Goal: Manage account settings

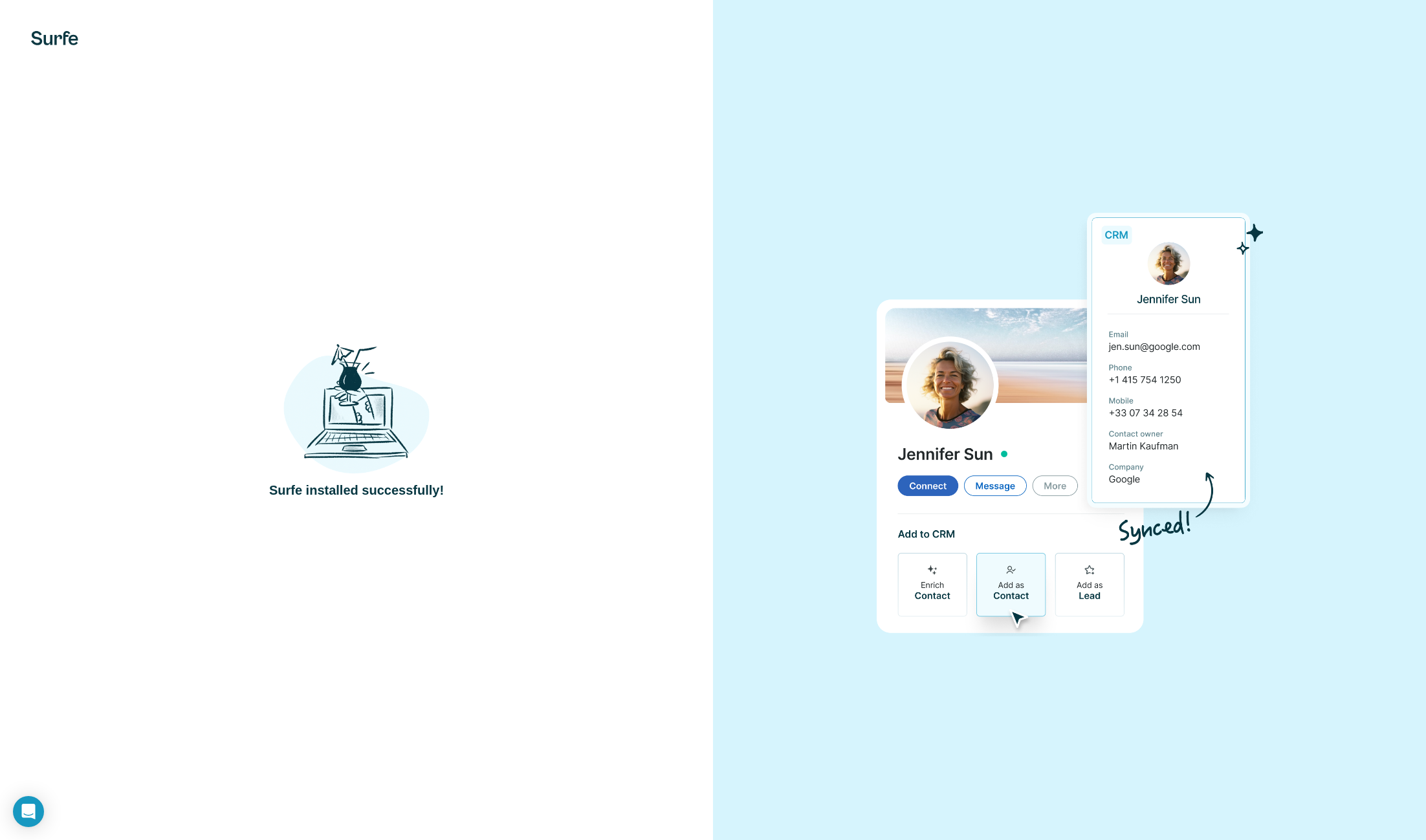
click at [380, 431] on img at bounding box center [357, 409] width 147 height 135
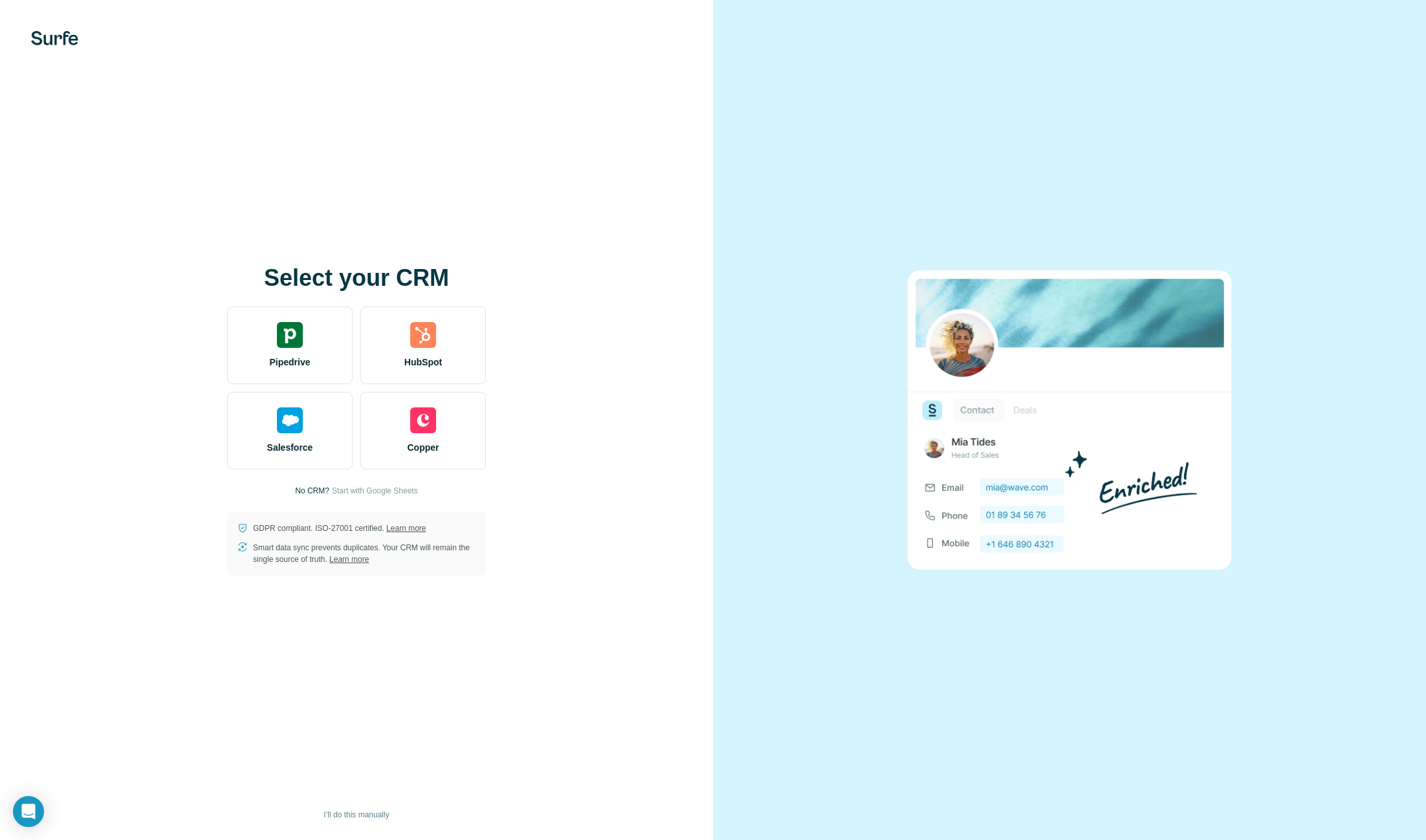
click at [69, 35] on img at bounding box center [54, 37] width 48 height 14
click at [346, 816] on span "I’ll do this manually" at bounding box center [356, 815] width 66 height 11
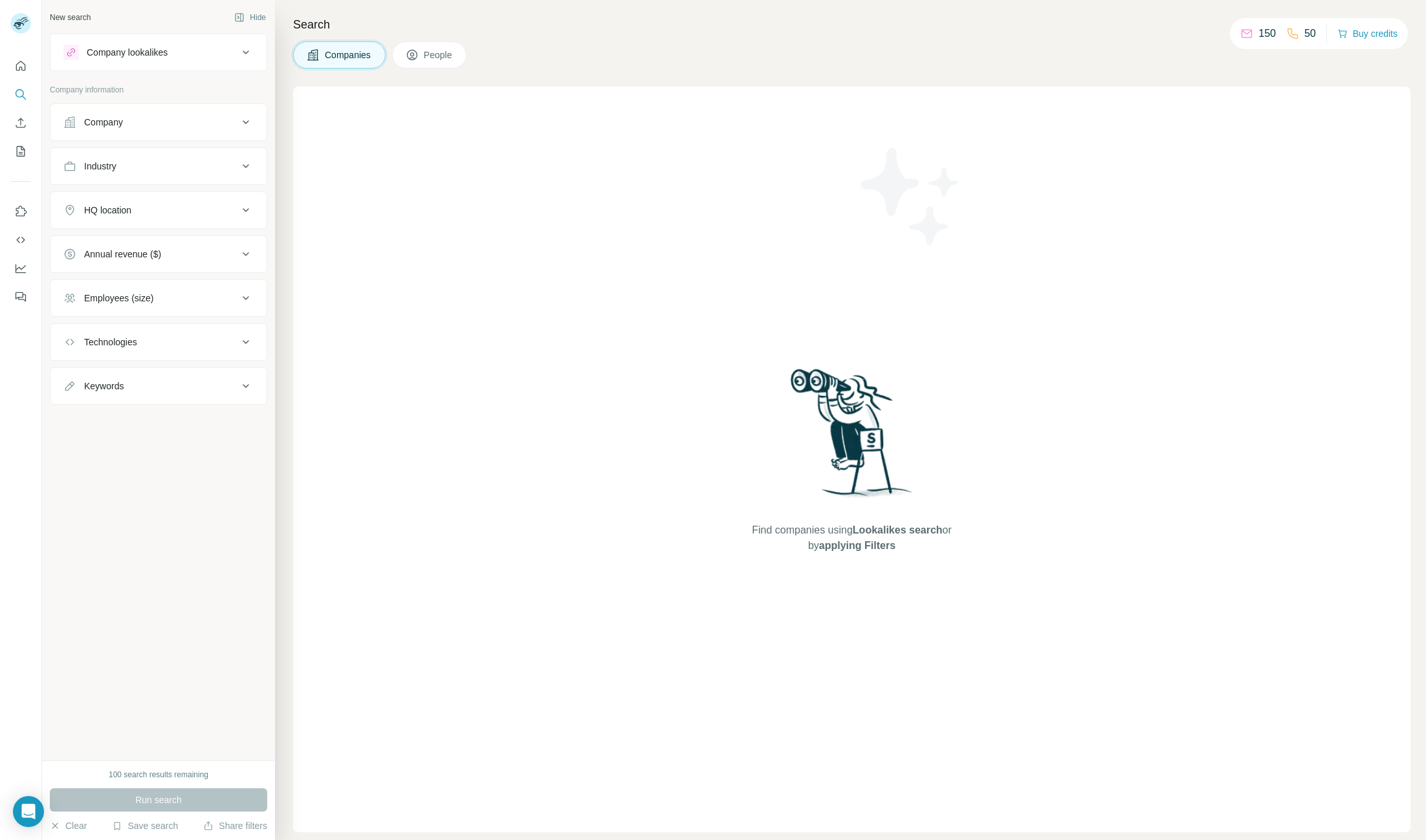
drag, startPoint x: 34, startPoint y: 807, endPoint x: 178, endPoint y: 730, distance: 163.3
click at [178, 730] on body "New search Hide Company lookalikes Company information Company Industry HQ loca…" at bounding box center [713, 420] width 1426 height 840
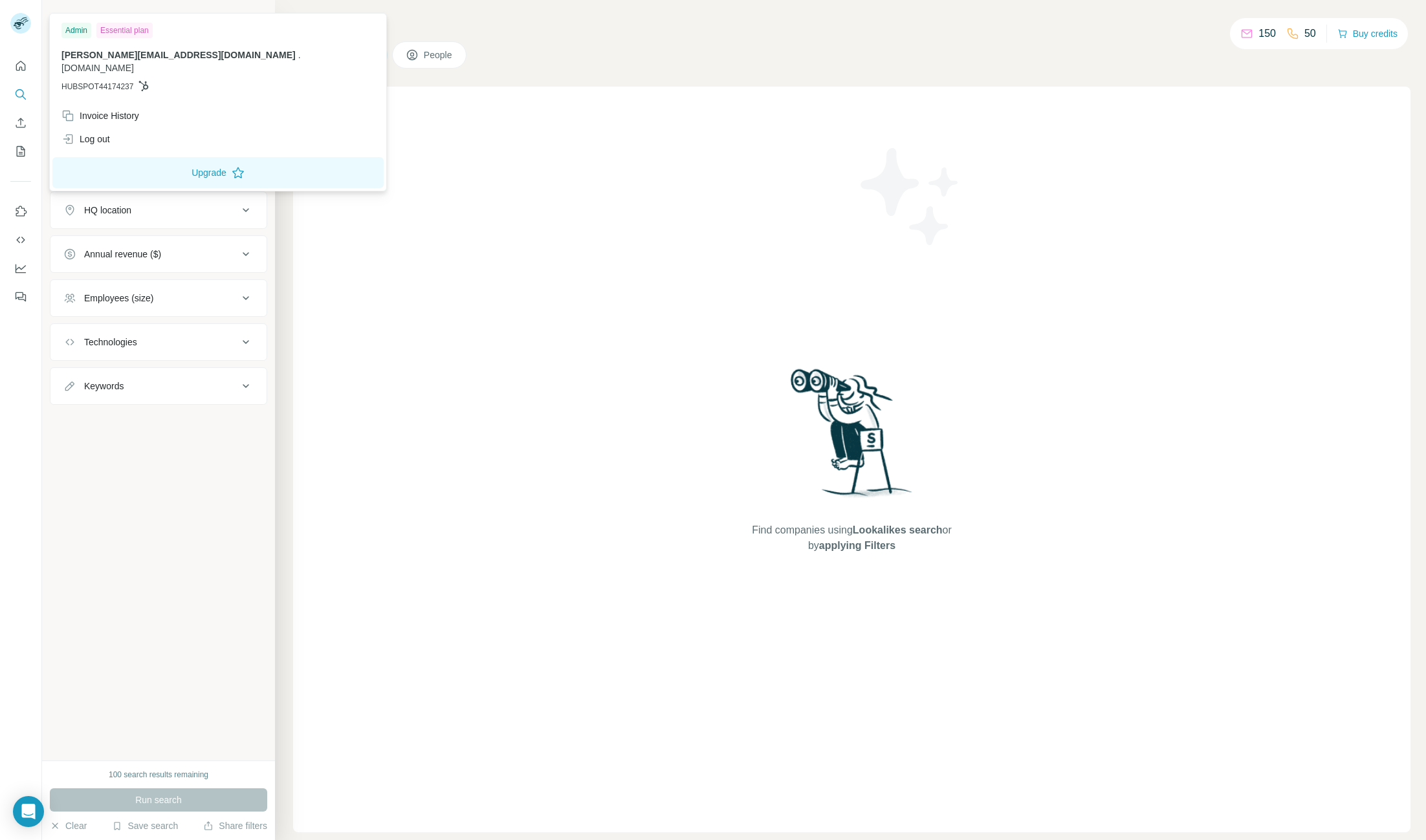
click at [17, 28] on img at bounding box center [20, 23] width 21 height 21
click at [127, 109] on div "Invoice History" at bounding box center [100, 115] width 78 height 13
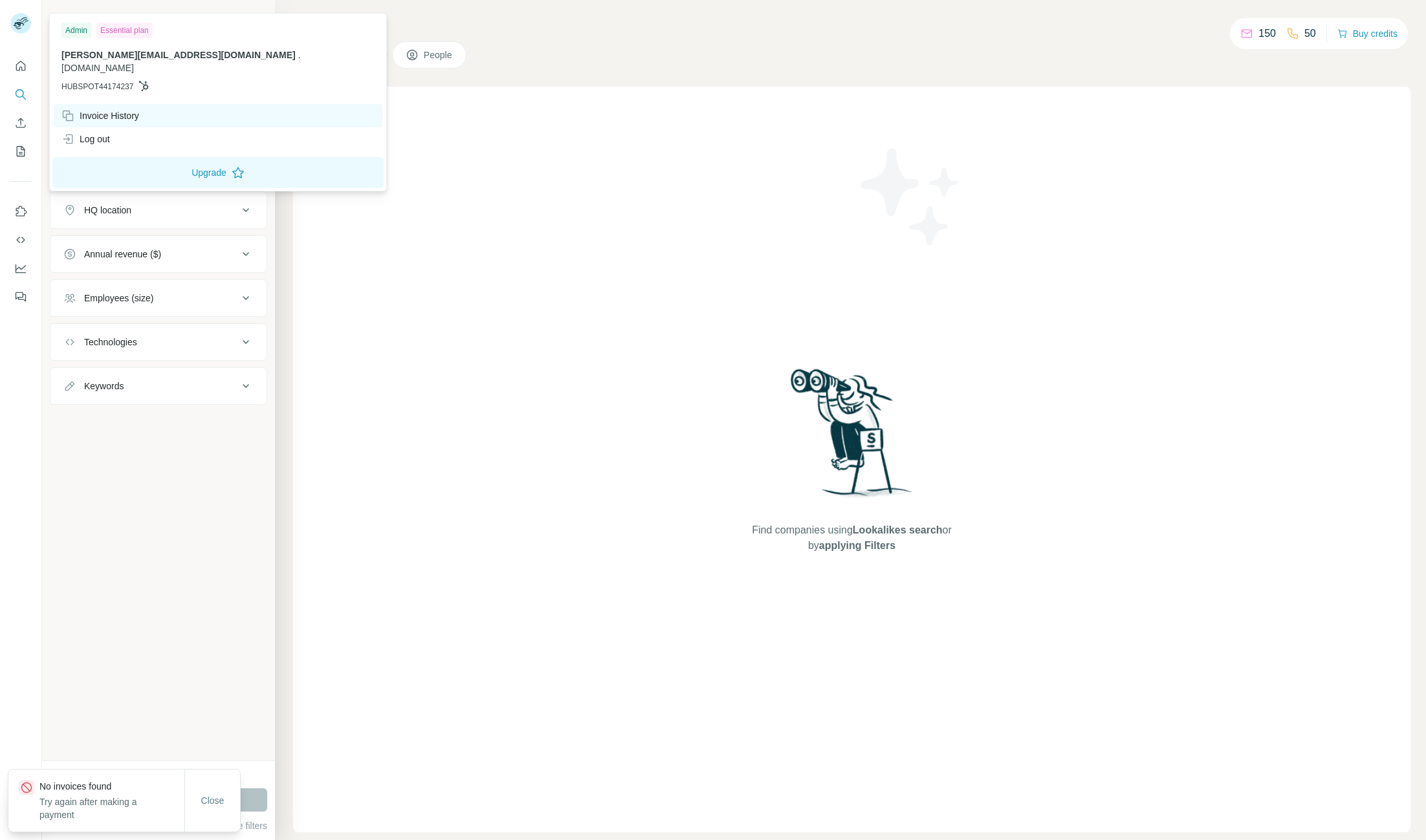
click at [129, 109] on div "Invoice History" at bounding box center [100, 115] width 78 height 13
click at [203, 789] on button "Close" at bounding box center [213, 801] width 41 height 23
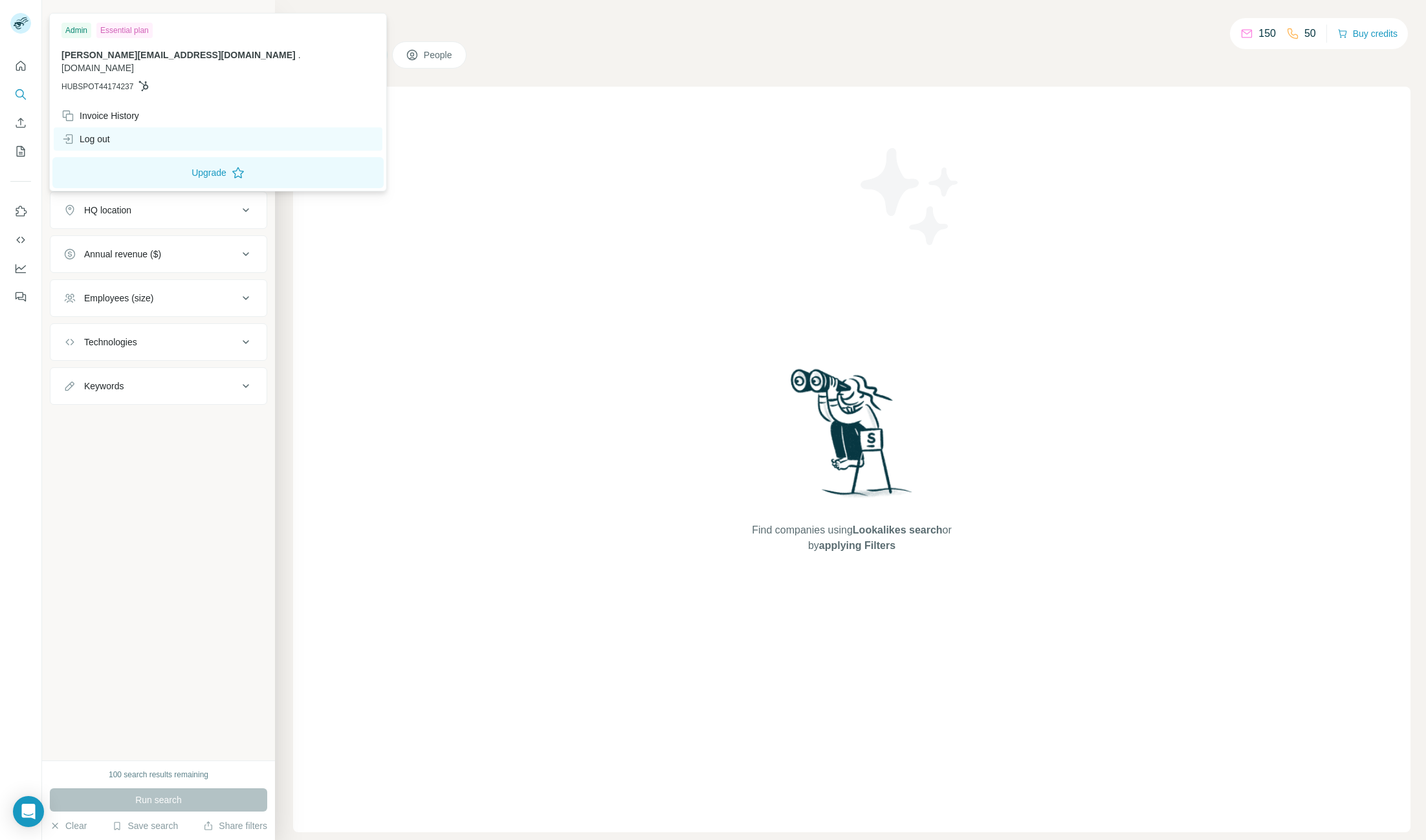
click at [88, 127] on div "Log out" at bounding box center [217, 138] width 329 height 23
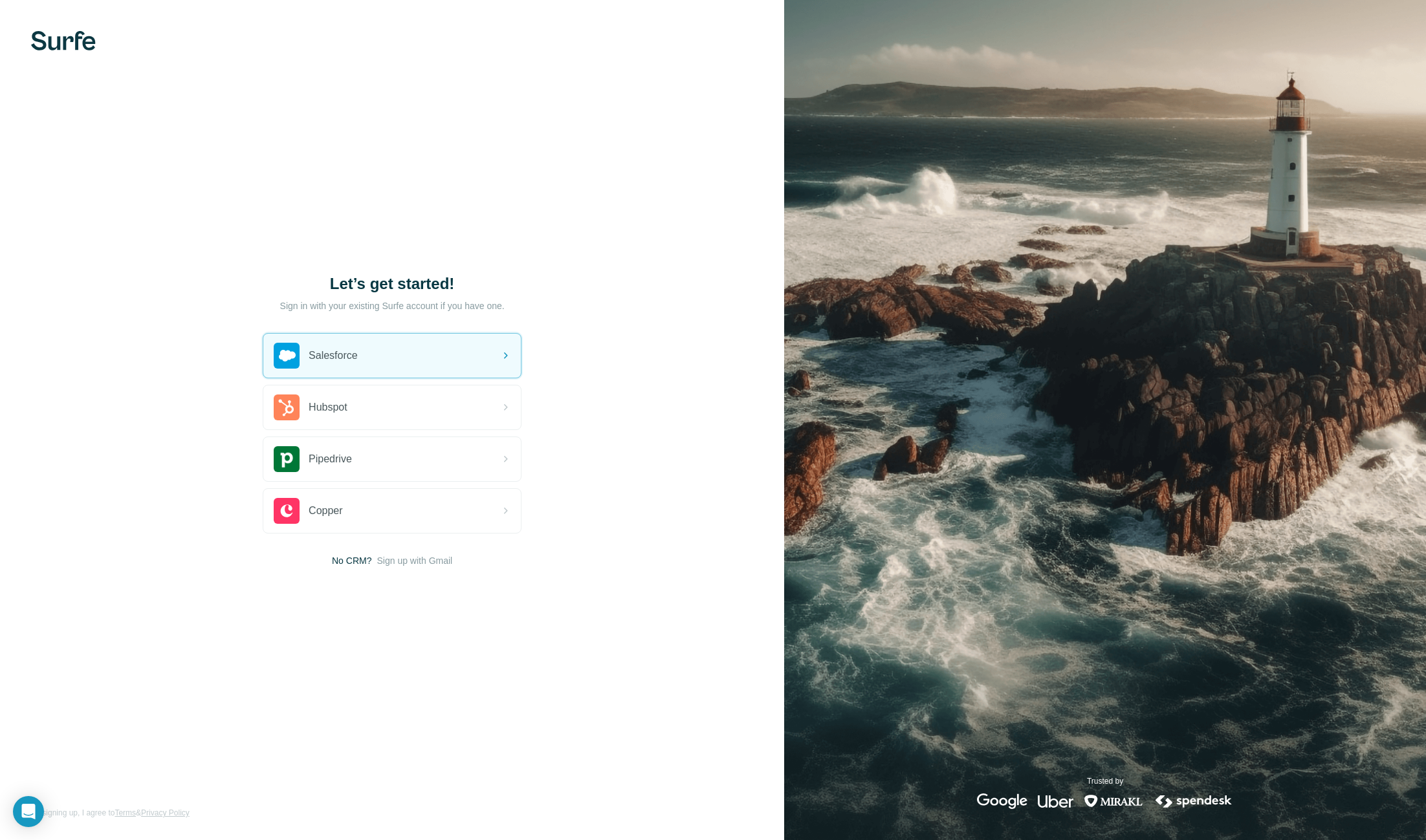
click at [412, 301] on p "Sign in with your existing Surfe account if you have one." at bounding box center [393, 306] width 225 height 13
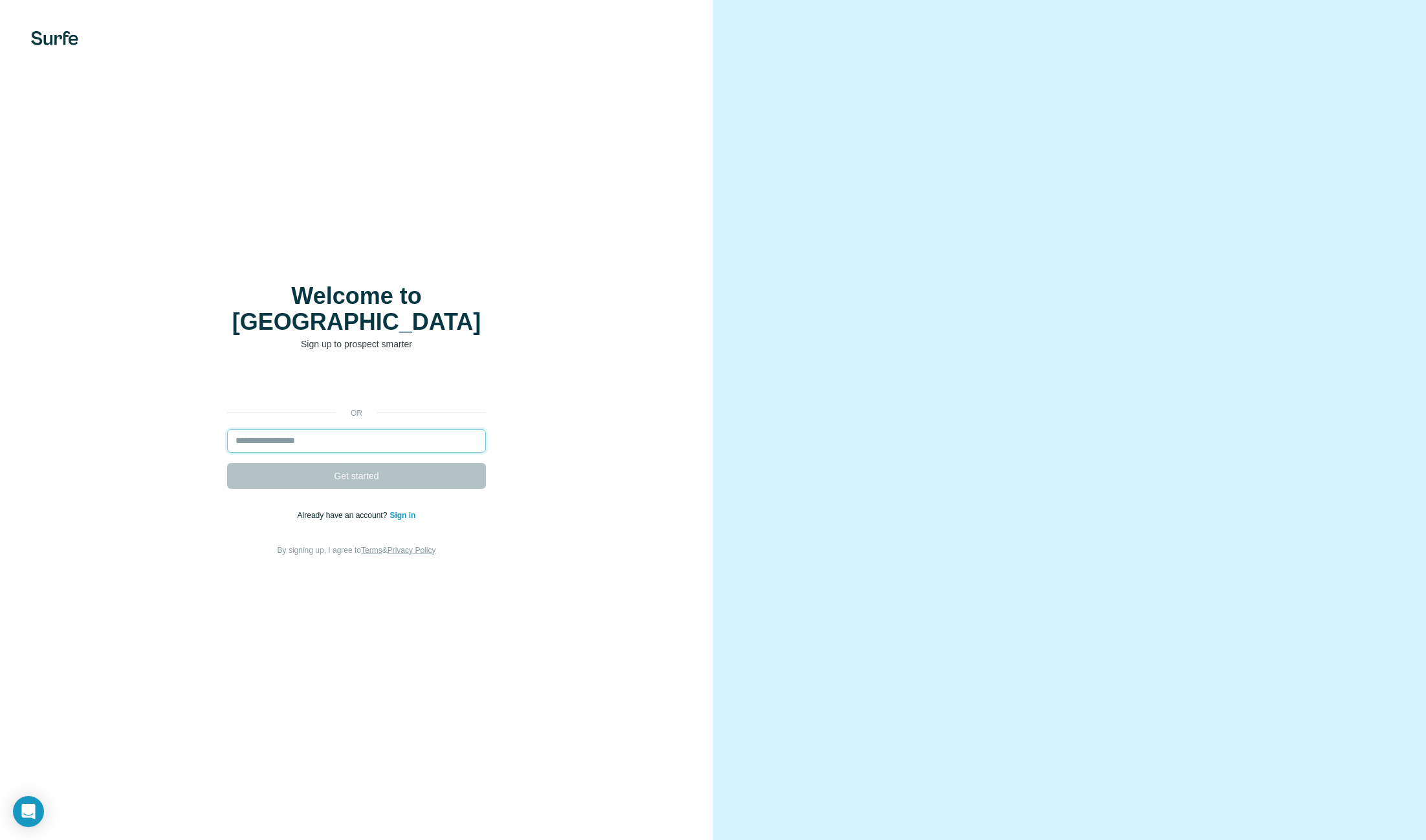
click at [290, 429] on input "email" at bounding box center [356, 441] width 259 height 23
type input "**********"
click at [401, 511] on link "Sign in" at bounding box center [402, 516] width 26 height 9
